Goal: Transaction & Acquisition: Purchase product/service

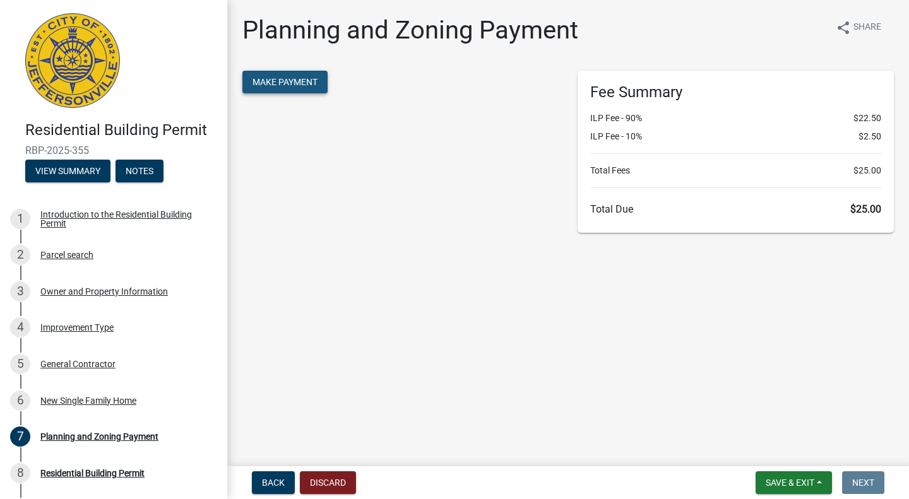
click at [266, 80] on span "Make Payment" at bounding box center [285, 82] width 65 height 10
click at [294, 88] on button "Make Payment" at bounding box center [284, 82] width 85 height 23
click at [280, 90] on button "Make Payment" at bounding box center [284, 82] width 85 height 23
